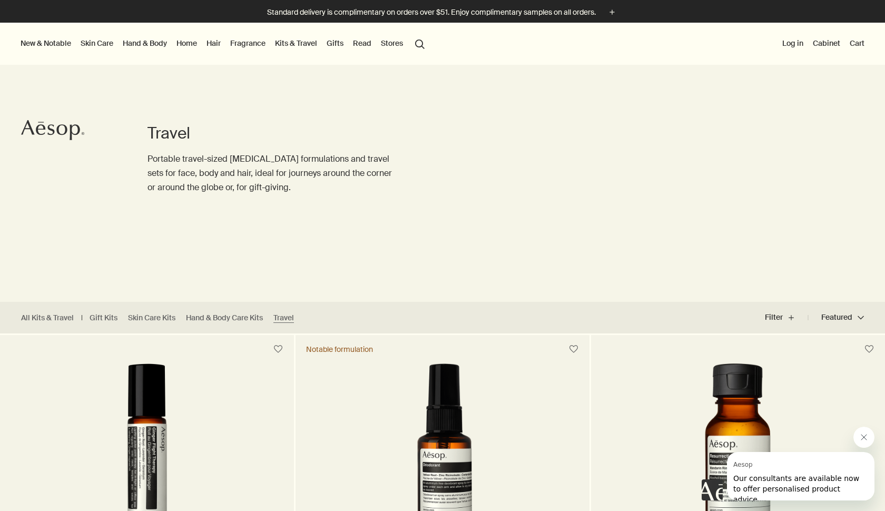
click at [294, 39] on link "Kits & Travel" at bounding box center [296, 43] width 46 height 14
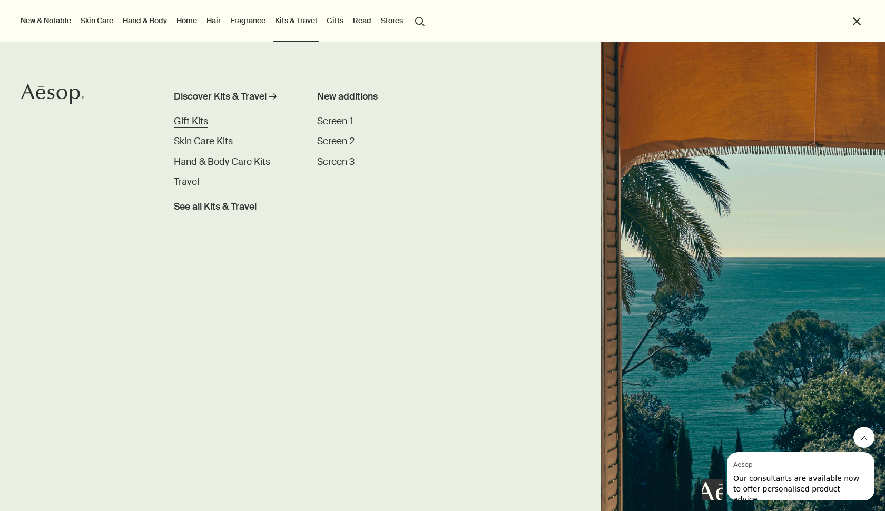
click at [191, 119] on span "Gift Kits" at bounding box center [191, 121] width 34 height 12
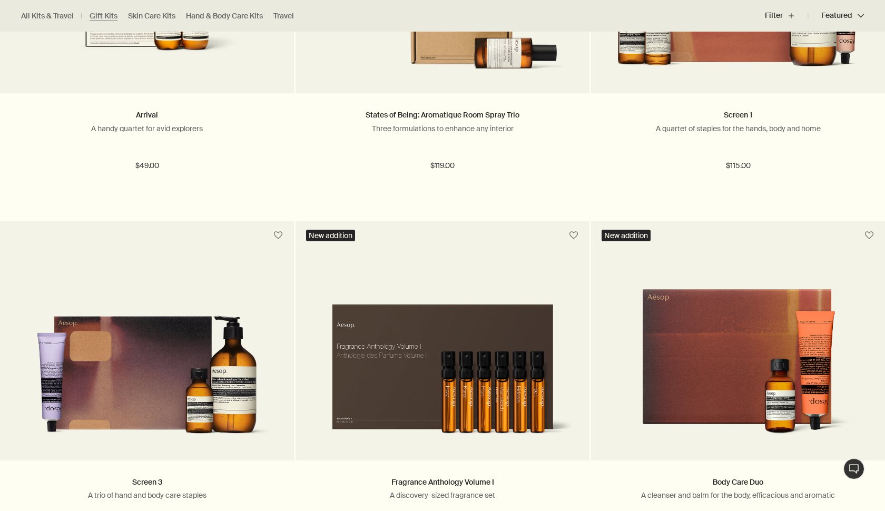
scroll to position [827, 0]
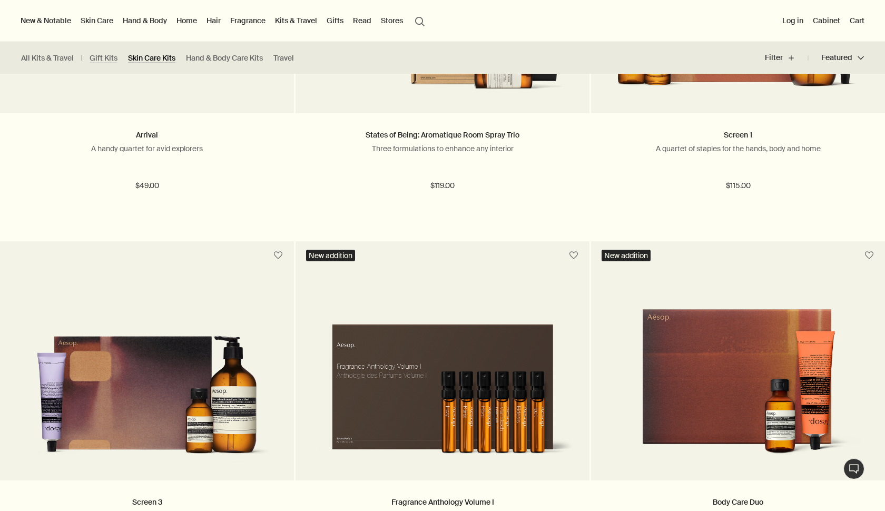
click at [155, 57] on link "Skin Care Kits" at bounding box center [151, 58] width 47 height 10
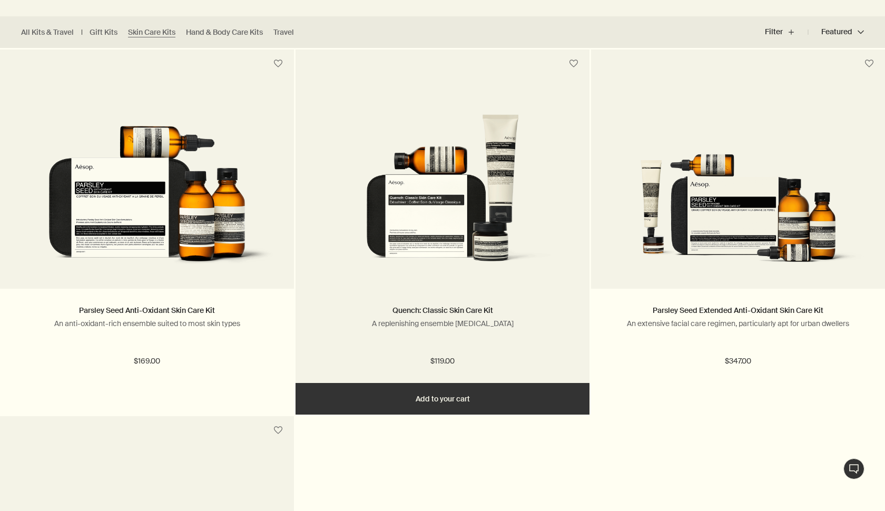
scroll to position [286, 0]
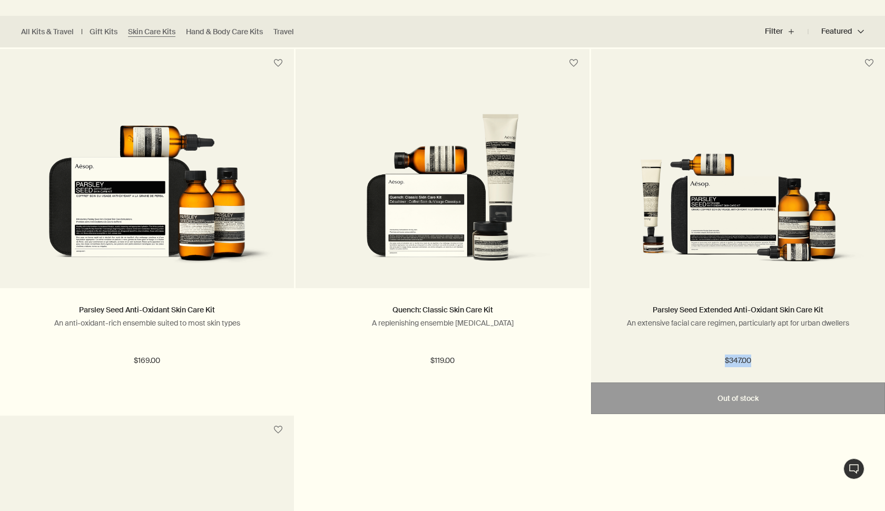
drag, startPoint x: 764, startPoint y: 369, endPoint x: 717, endPoint y: 363, distance: 47.8
click at [717, 363] on div "Parsley Seed Extended Anti-Oxidant Skin Care Kit An extensive facial care regim…" at bounding box center [738, 335] width 294 height 94
